Goal: Transaction & Acquisition: Obtain resource

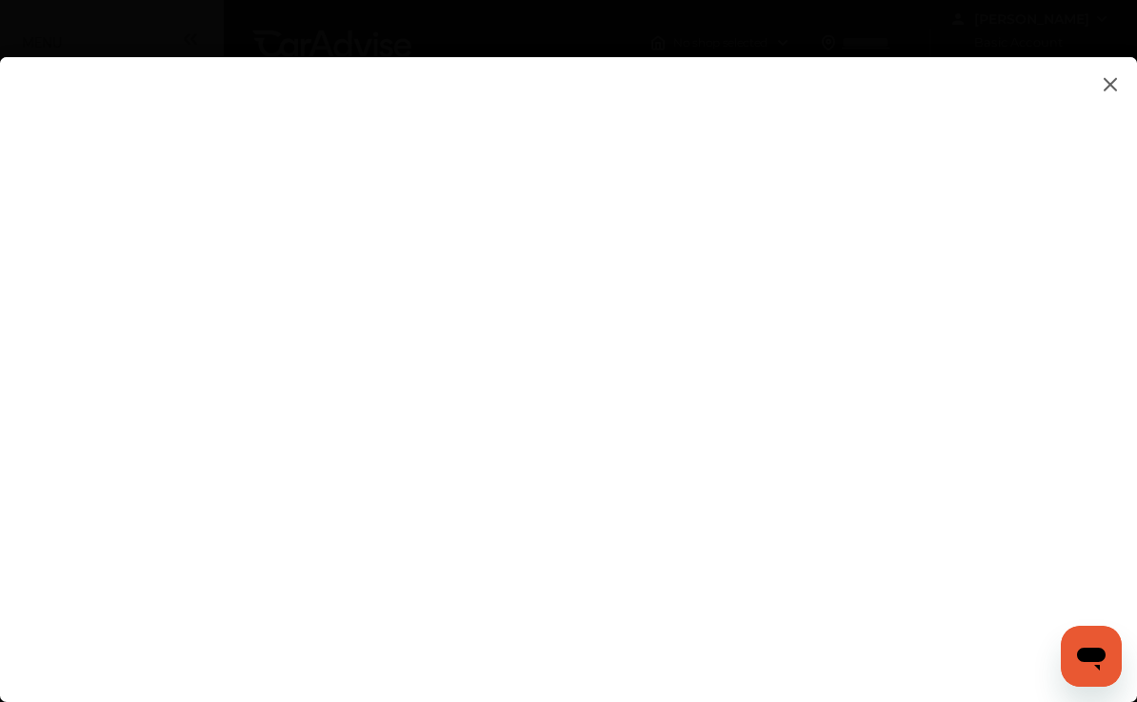
click at [1078, 357] on flutter-view at bounding box center [568, 360] width 1137 height 607
click at [1018, 353] on flutter-view at bounding box center [568, 360] width 1137 height 607
click at [1018, 342] on flutter-view at bounding box center [568, 360] width 1137 height 607
click at [1125, 86] on flutter-view at bounding box center [568, 360] width 1137 height 607
click at [1107, 89] on img at bounding box center [1110, 84] width 23 height 24
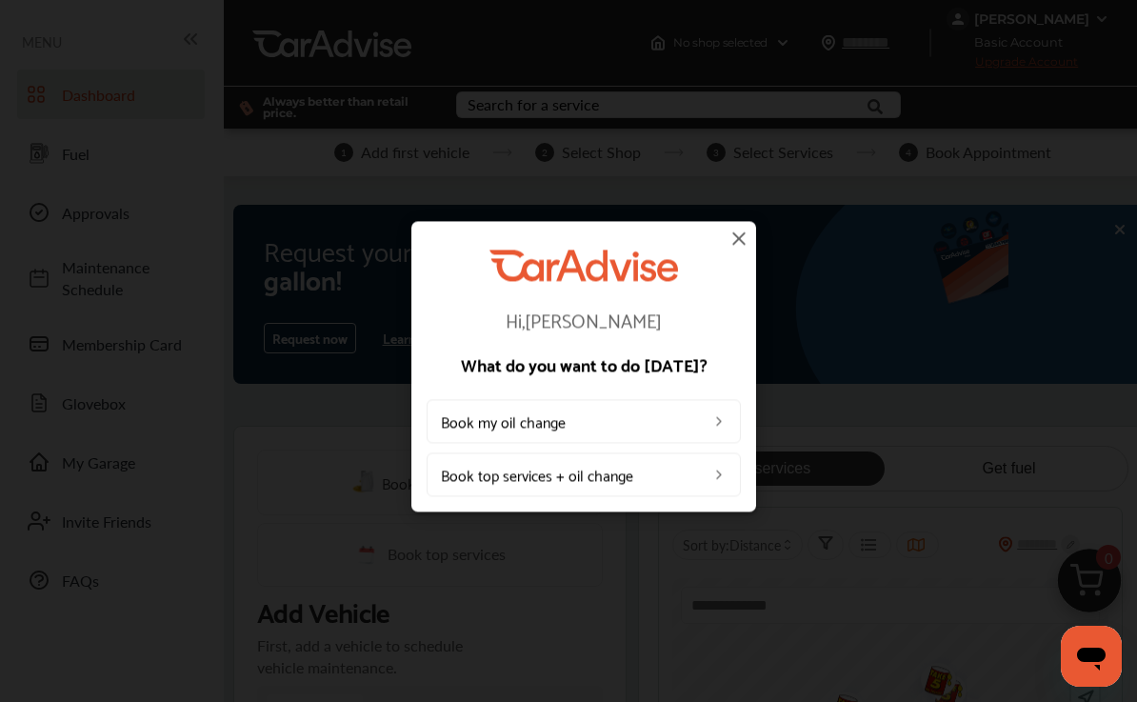
click at [749, 246] on img at bounding box center [739, 238] width 23 height 23
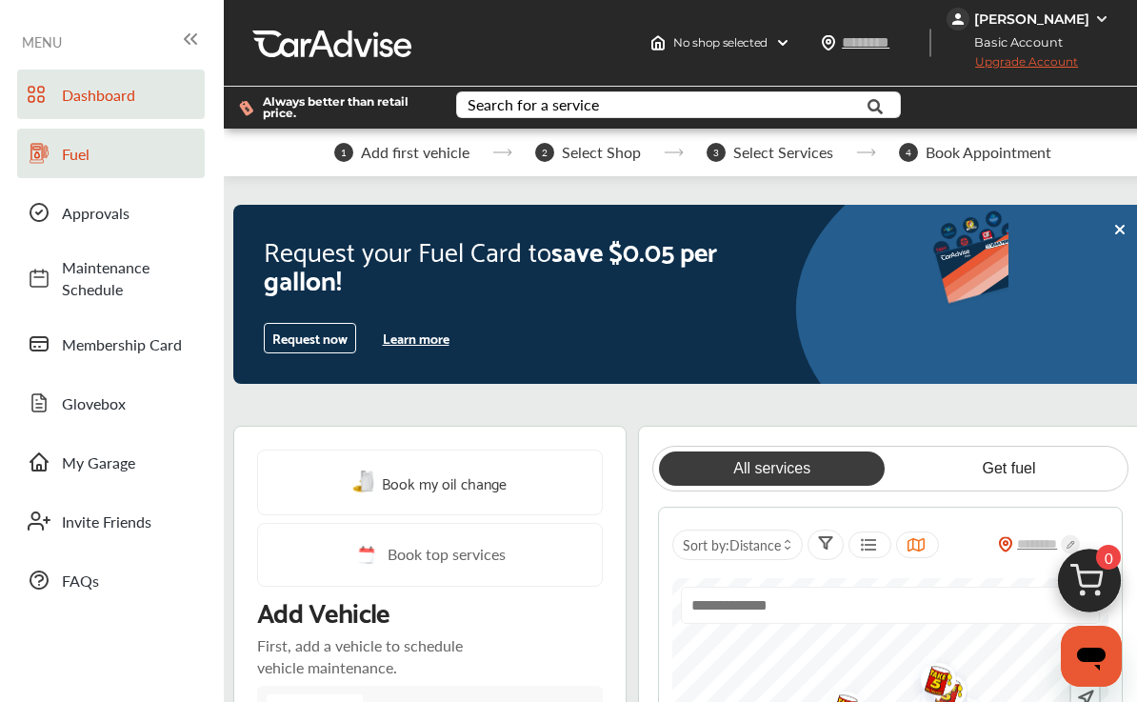
click at [70, 161] on span "Fuel" at bounding box center [128, 154] width 133 height 22
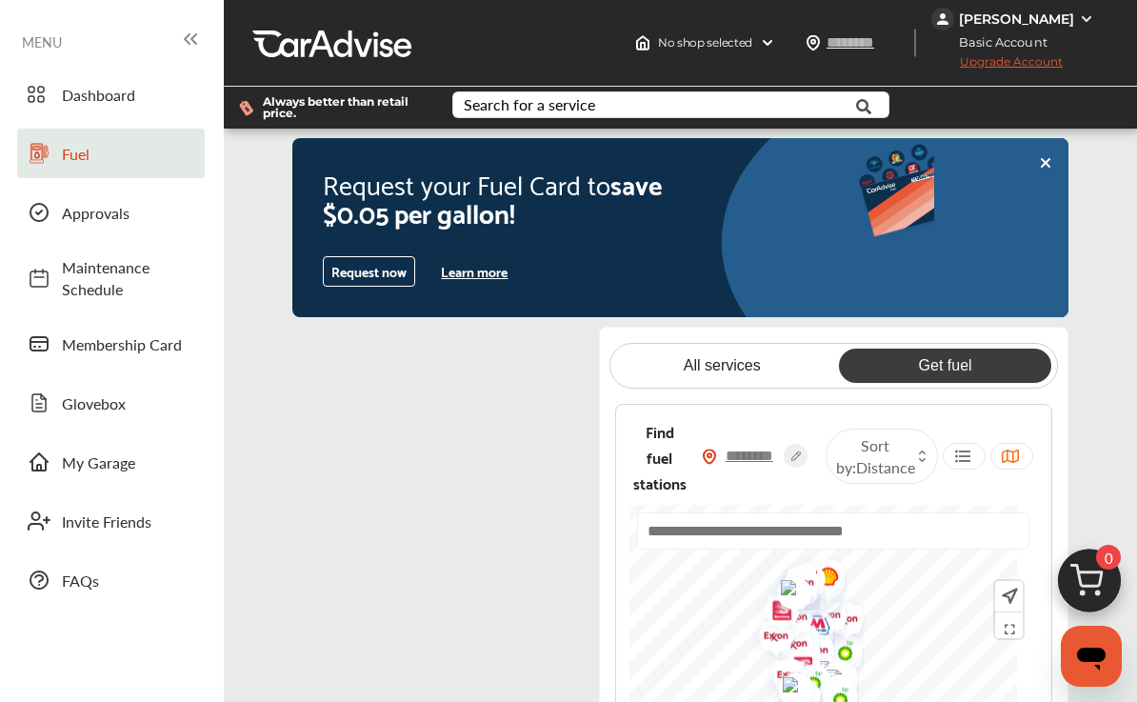
click at [773, 466] on input "text" at bounding box center [750, 456] width 67 height 20
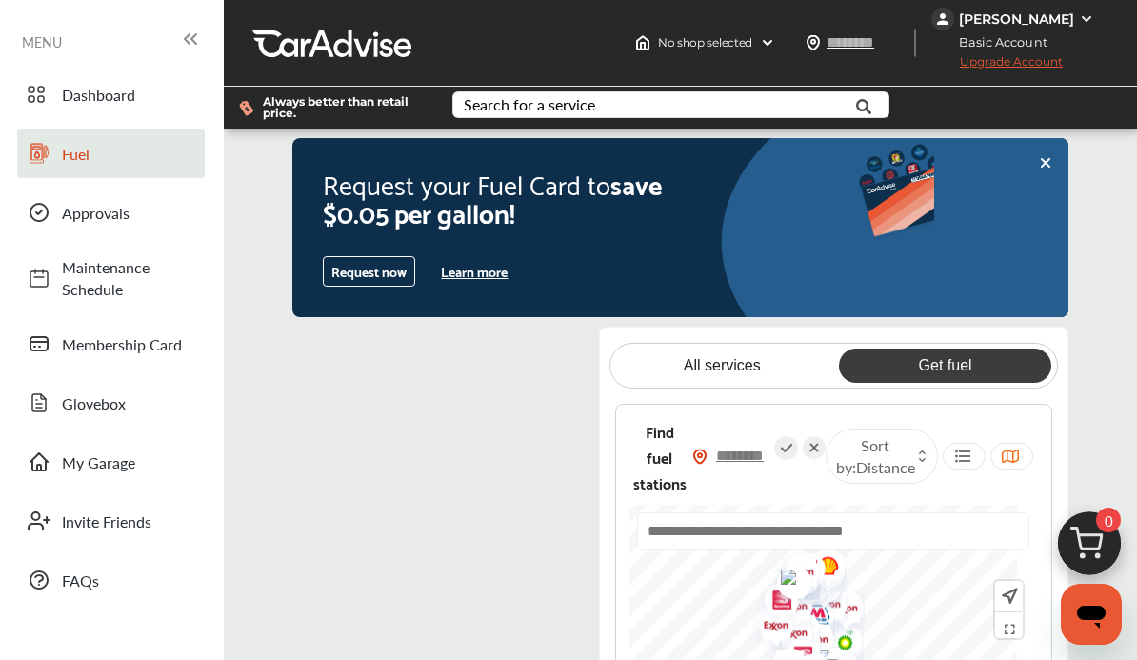
click at [761, 466] on input "text" at bounding box center [741, 456] width 67 height 20
type input "*****"
click at [798, 457] on icon at bounding box center [786, 448] width 24 height 24
type input "*****"
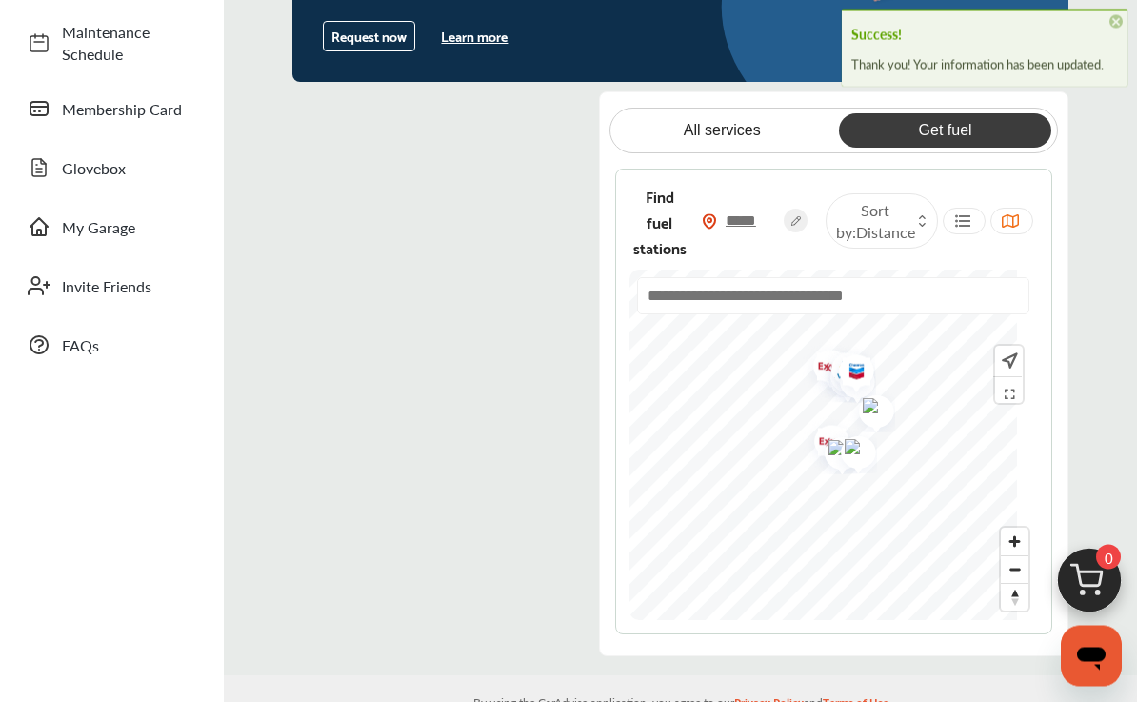
scroll to position [242, 0]
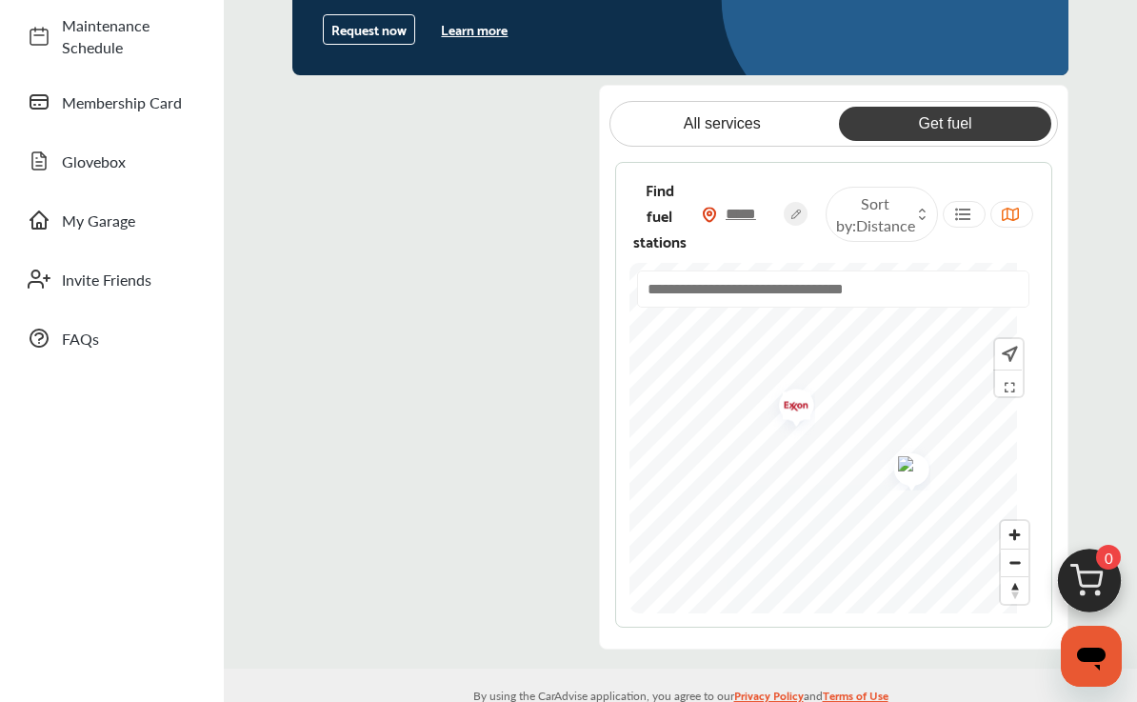
click at [930, 464] on img "Map marker" at bounding box center [905, 467] width 50 height 48
